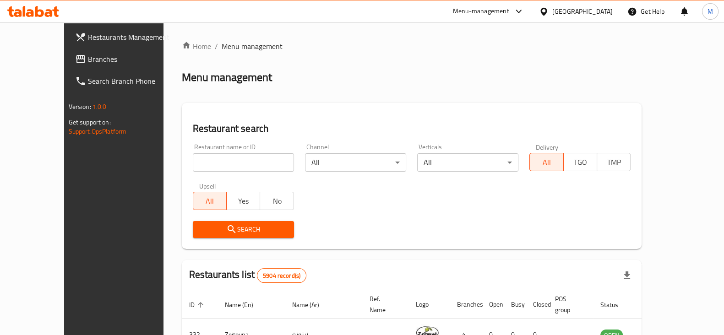
click at [240, 157] on input "search" at bounding box center [243, 162] width 101 height 18
type input "al-sekka"
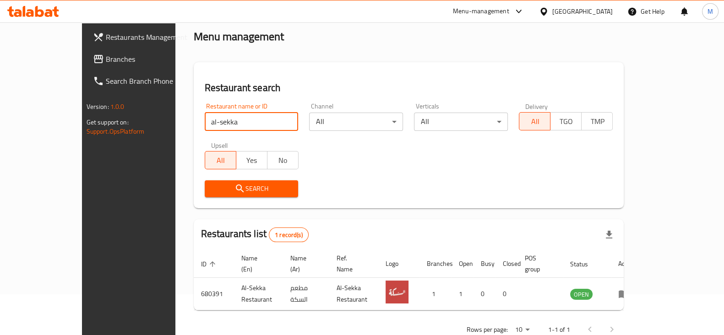
scroll to position [55, 0]
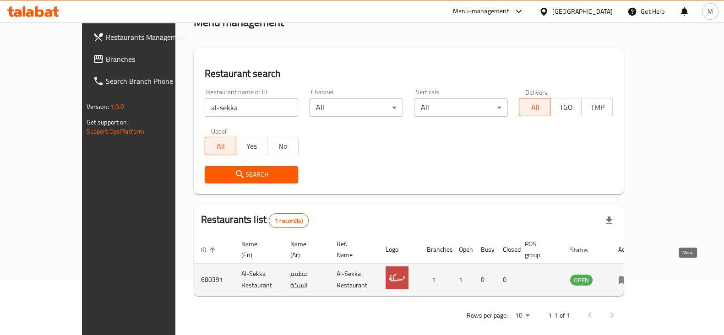
click at [629, 274] on icon "enhanced table" at bounding box center [623, 279] width 11 height 11
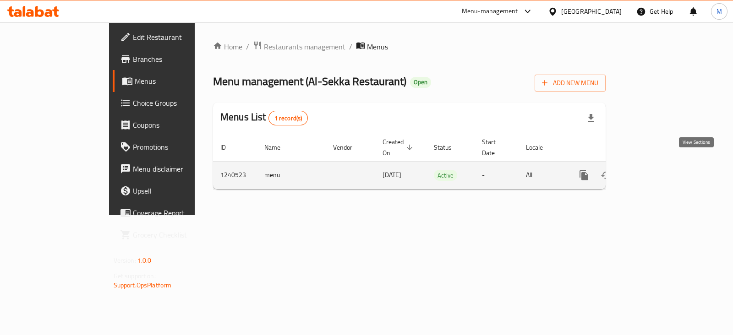
click at [655, 170] on icon "enhanced table" at bounding box center [649, 175] width 11 height 11
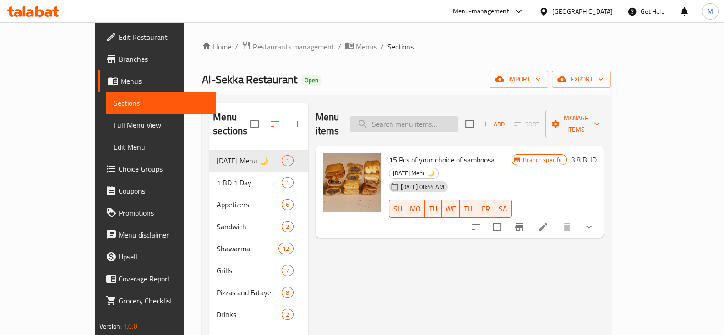
click at [458, 116] on input "search" at bounding box center [404, 124] width 108 height 16
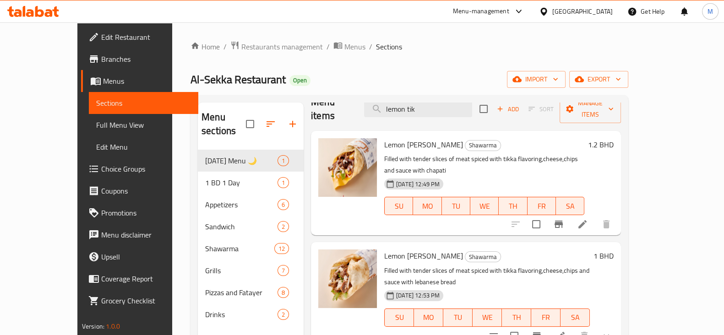
scroll to position [57, 0]
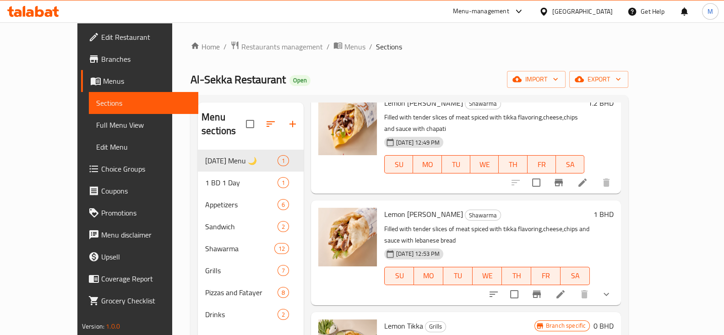
type input "lemon tik"
click at [612, 289] on icon "show more" at bounding box center [606, 294] width 11 height 11
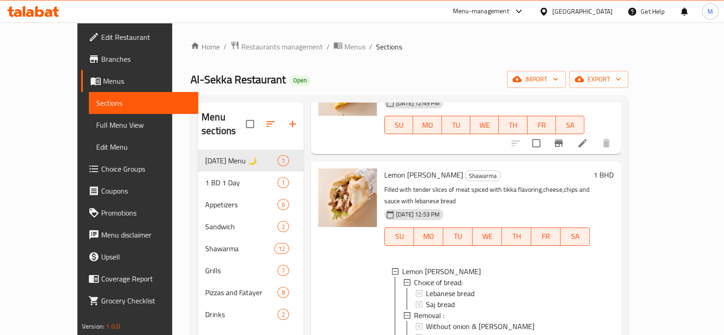
scroll to position [114, 0]
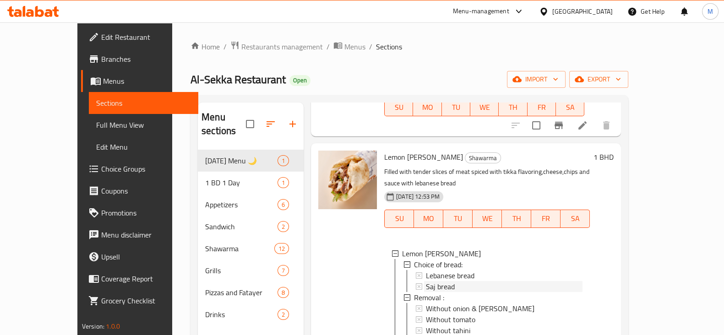
click at [428, 281] on span "Saj bread" at bounding box center [440, 286] width 29 height 11
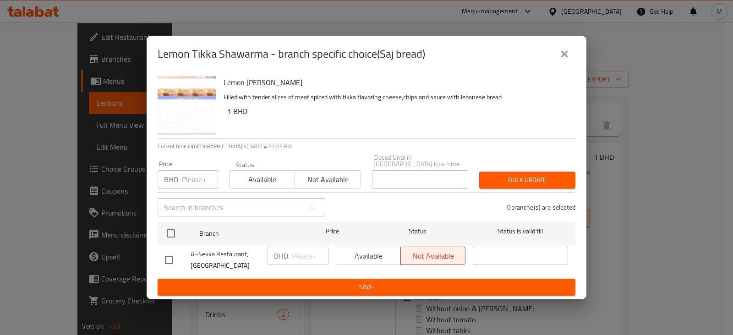
click at [187, 177] on input "number" at bounding box center [200, 179] width 36 height 18
click at [570, 53] on button "close" at bounding box center [564, 54] width 22 height 22
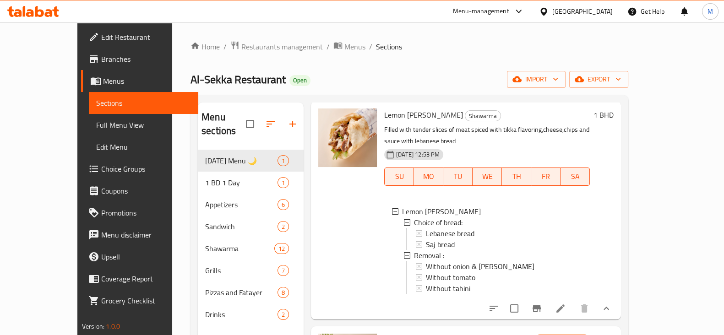
scroll to position [172, 0]
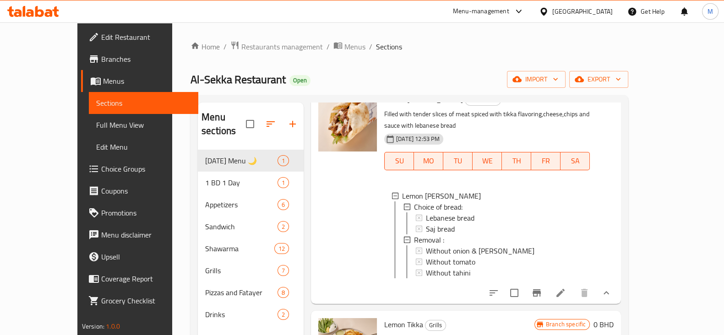
click at [518, 224] on div "Saj bread" at bounding box center [504, 229] width 157 height 11
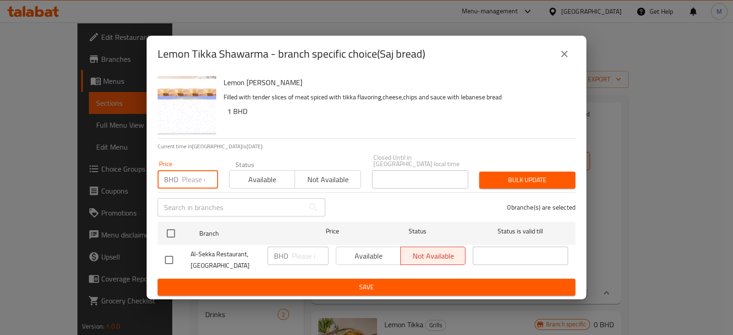
click at [190, 175] on input "number" at bounding box center [200, 179] width 36 height 18
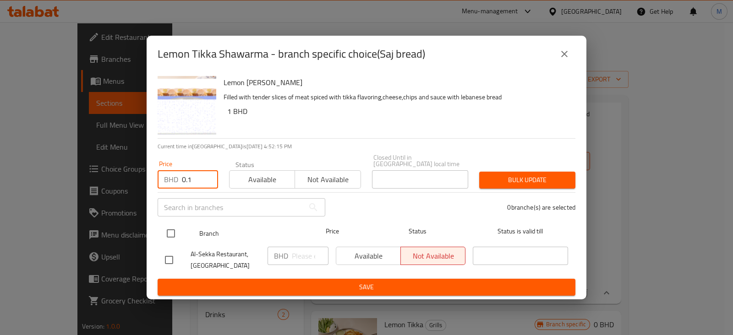
type input "0.1"
click at [171, 226] on input "checkbox" at bounding box center [170, 233] width 19 height 19
checkbox input "true"
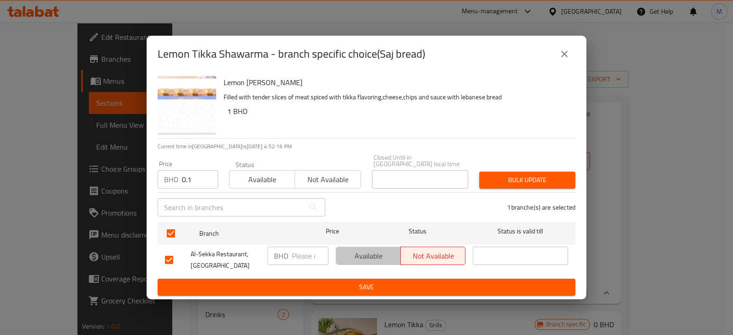
click at [360, 256] on span "Available" at bounding box center [368, 256] width 57 height 13
click at [492, 177] on span "Bulk update" at bounding box center [527, 180] width 82 height 11
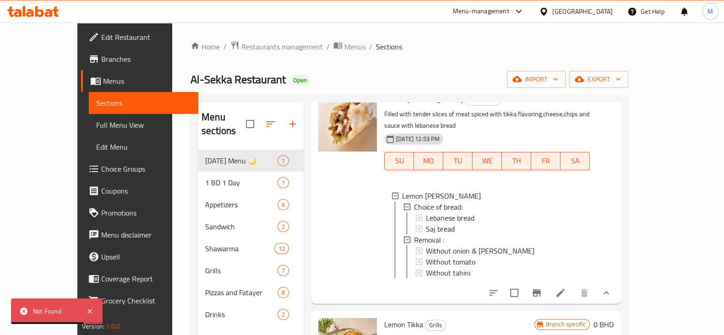
click at [101, 164] on span "Choice Groups" at bounding box center [146, 169] width 90 height 11
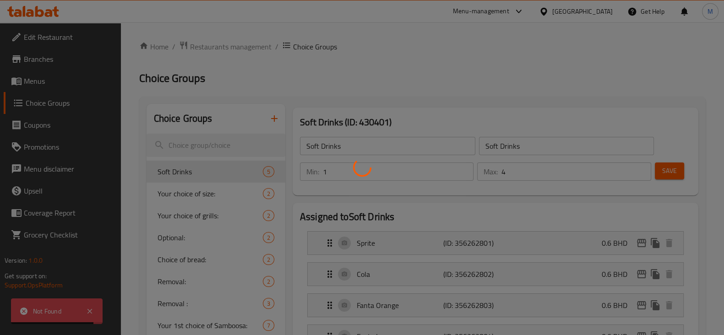
click at [197, 150] on div at bounding box center [362, 167] width 724 height 335
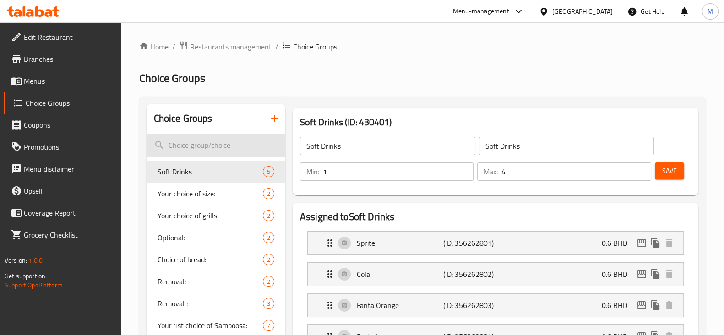
click at [206, 140] on input "search" at bounding box center [216, 145] width 139 height 23
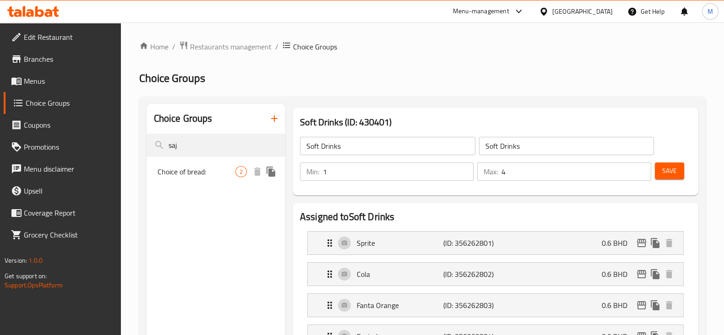
type input "saj"
click at [233, 175] on span "Choice of bread:" at bounding box center [197, 171] width 78 height 11
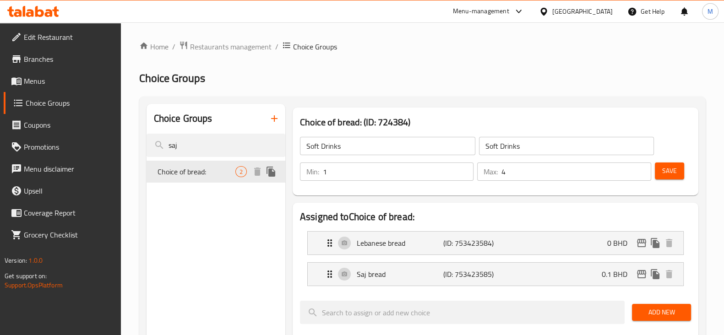
type input "Choice of bread:"
type input "اختيارك من الخبز:"
type input "1"
click at [496, 281] on div "Saj bread (ID: 753423585) 0.1 BHD" at bounding box center [498, 274] width 348 height 23
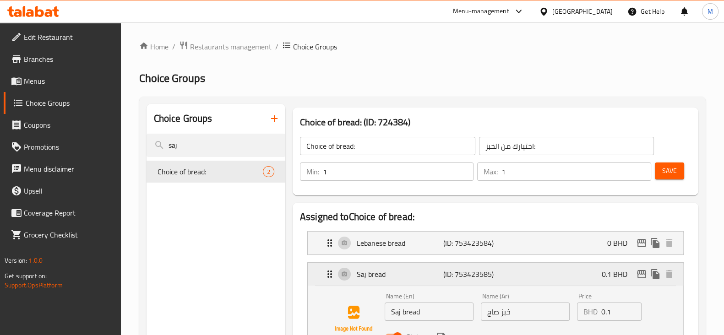
scroll to position [57, 0]
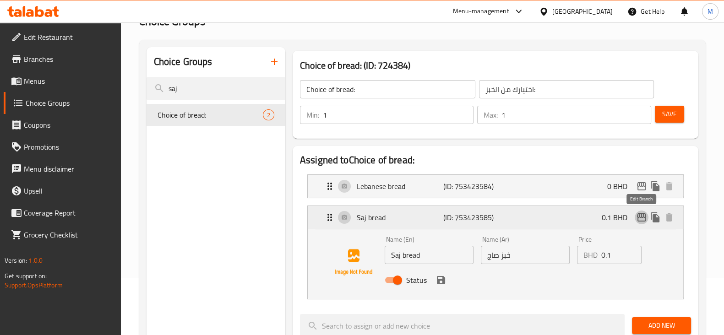
click at [642, 220] on icon "edit" at bounding box center [641, 217] width 9 height 8
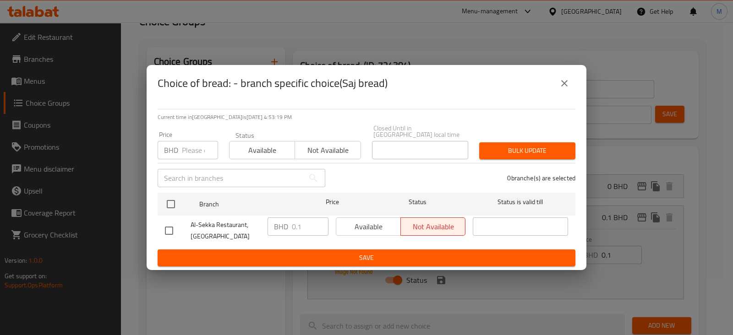
click at [360, 221] on div "Available Not available" at bounding box center [401, 227] width 130 height 18
click at [233, 144] on span "Available" at bounding box center [262, 150] width 58 height 13
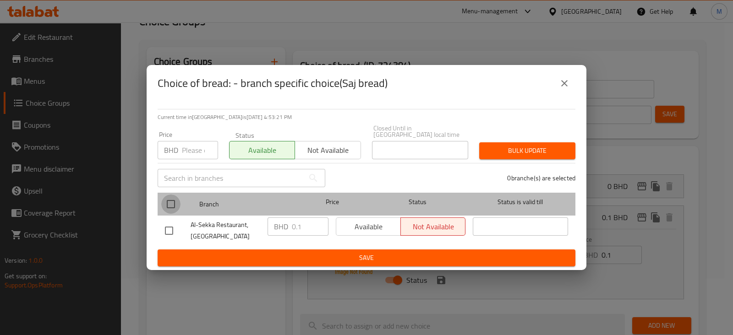
click at [176, 206] on input "checkbox" at bounding box center [170, 204] width 19 height 19
checkbox input "true"
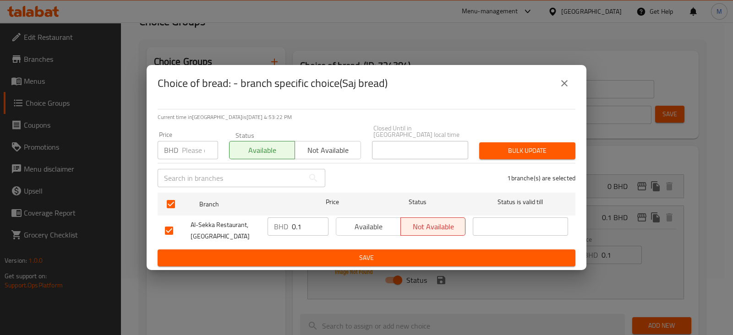
click at [402, 255] on span "Save" at bounding box center [366, 257] width 403 height 11
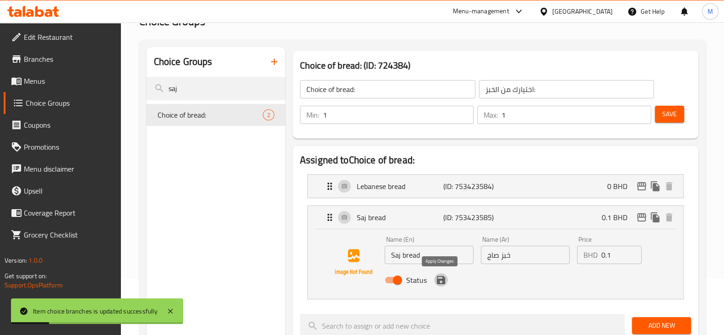
click at [441, 282] on icon "save" at bounding box center [441, 280] width 11 height 11
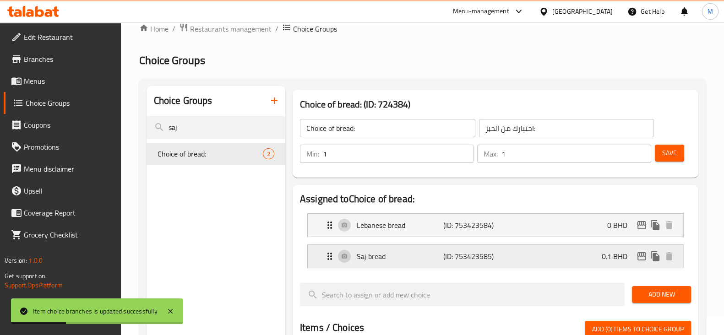
scroll to position [0, 0]
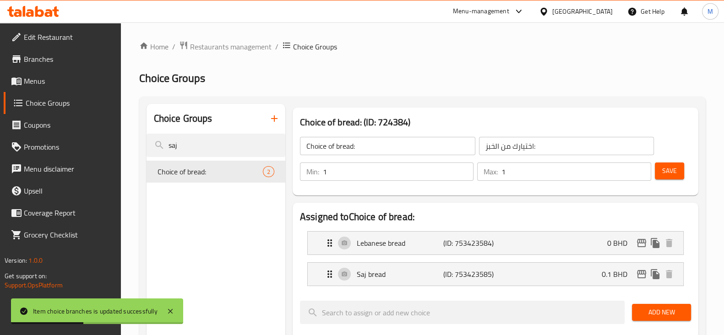
click at [674, 181] on div "Save" at bounding box center [669, 172] width 33 height 22
click at [674, 177] on span "Save" at bounding box center [669, 170] width 15 height 11
